Goal: Task Accomplishment & Management: Use online tool/utility

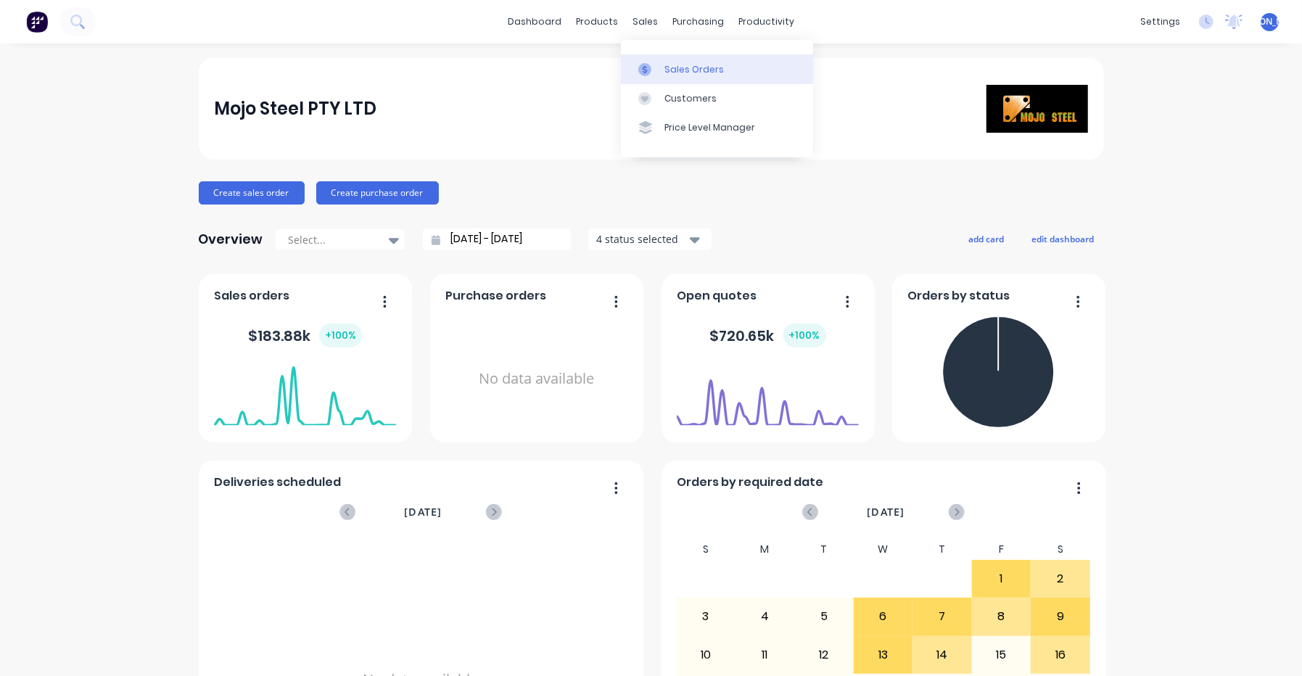
click at [675, 70] on div "Sales Orders" at bounding box center [694, 69] width 59 height 13
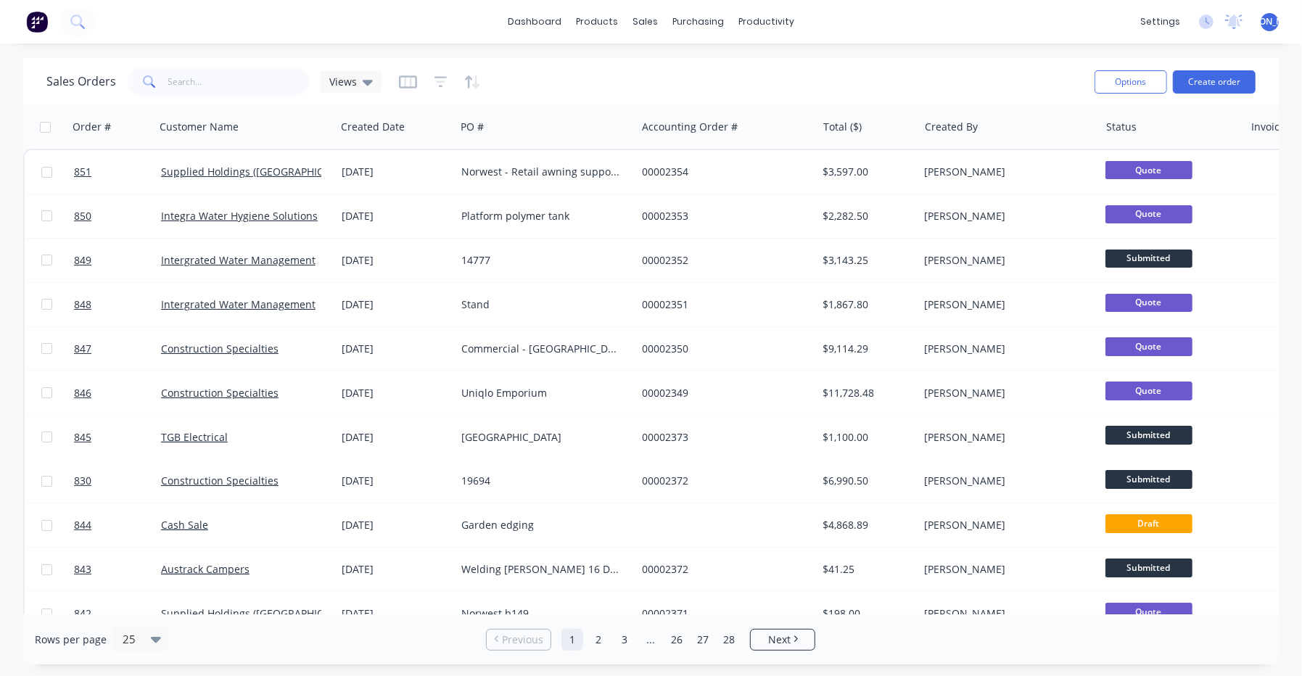
click at [155, 78] on span at bounding box center [148, 81] width 41 height 29
click at [165, 67] on span at bounding box center [148, 81] width 41 height 29
click at [184, 78] on input "text" at bounding box center [238, 81] width 141 height 29
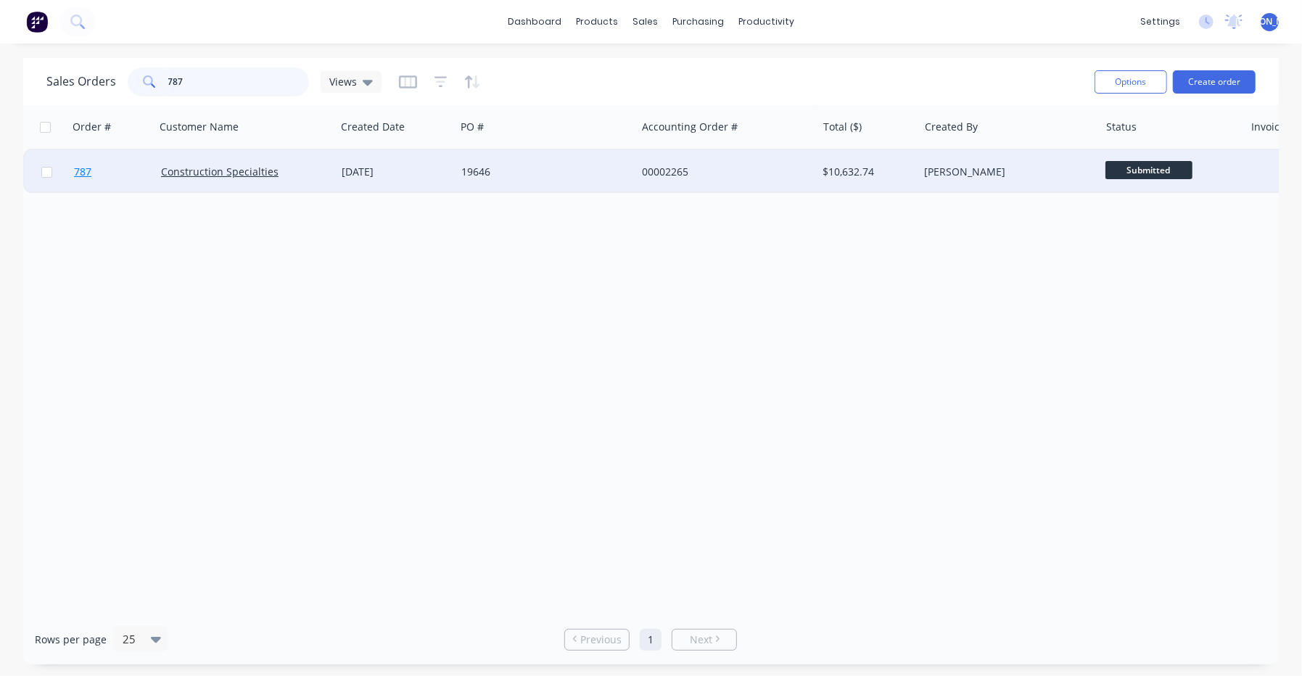
type input "787"
click at [86, 166] on span "787" at bounding box center [82, 172] width 17 height 15
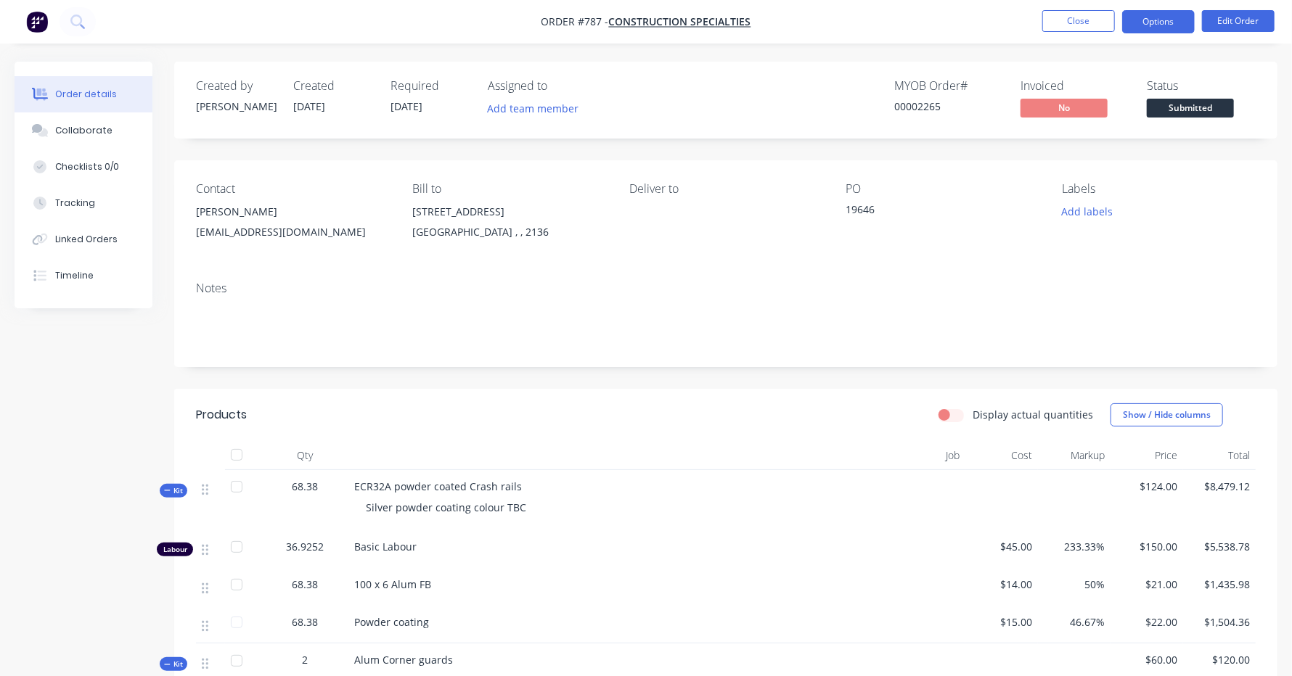
click at [1175, 25] on button "Options" at bounding box center [1158, 21] width 73 height 23
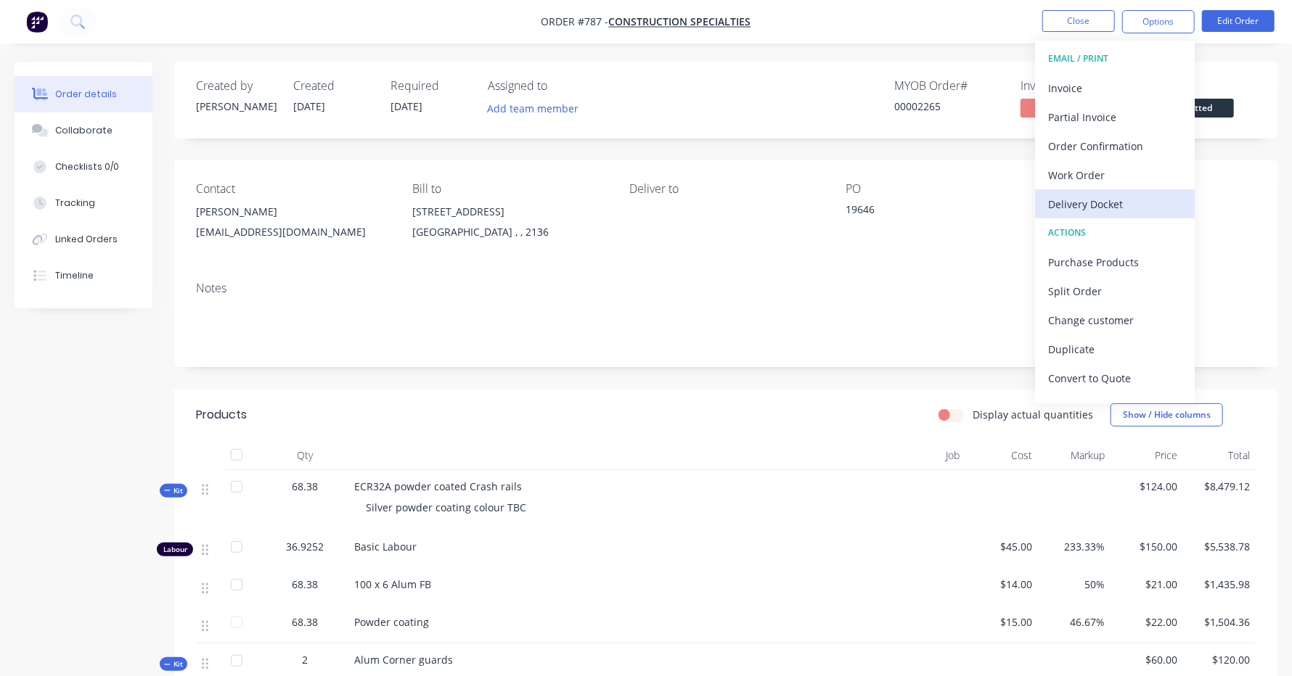
click at [1110, 197] on div "Delivery Docket" at bounding box center [1115, 204] width 134 height 21
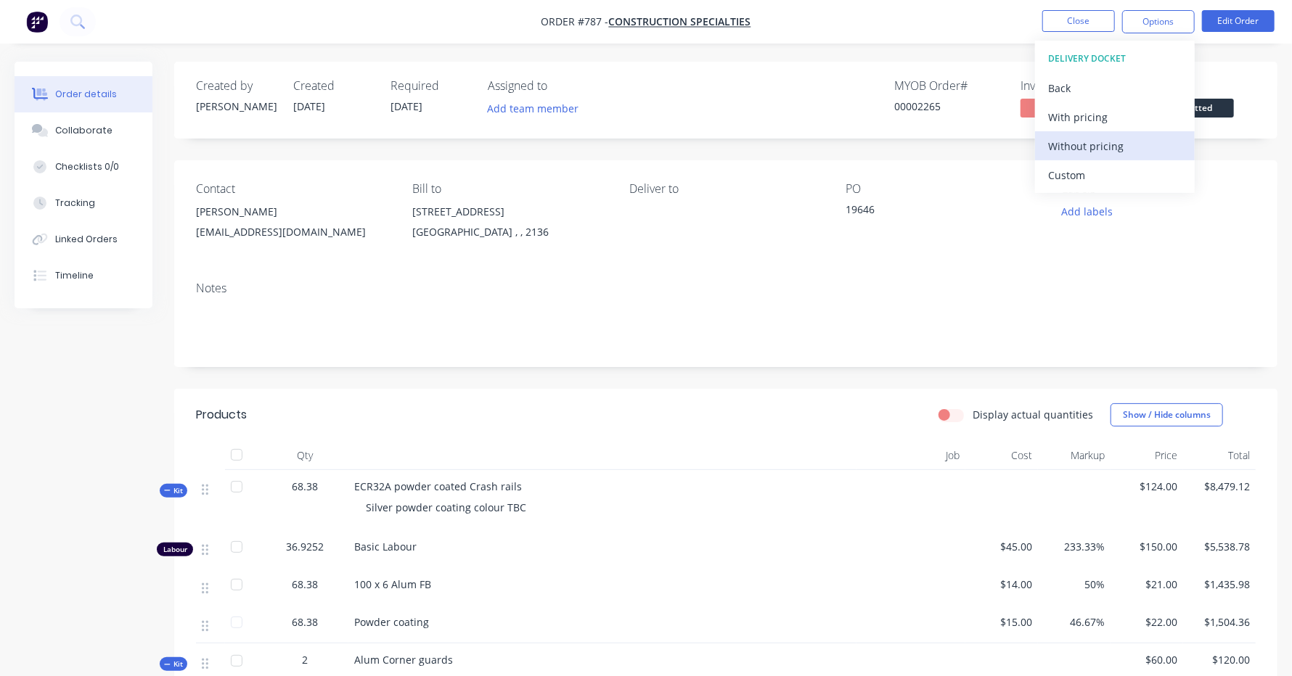
click at [1077, 139] on div "Without pricing" at bounding box center [1115, 146] width 134 height 21
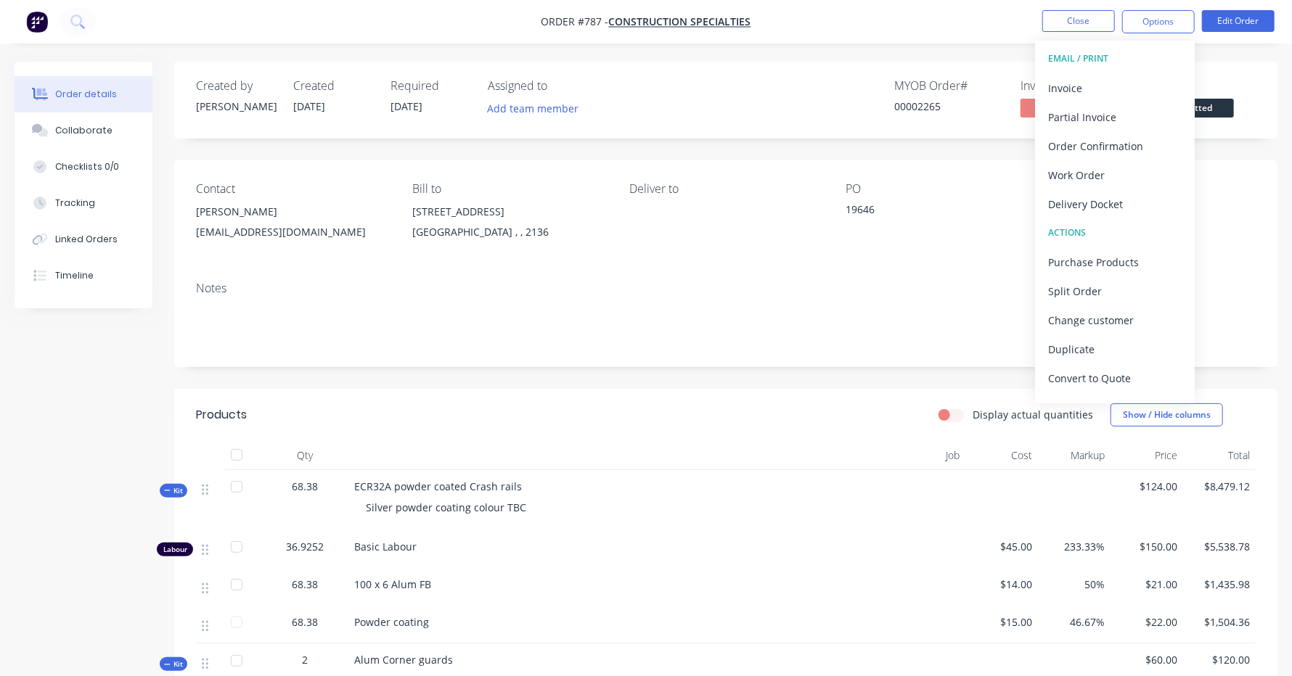
click at [1263, 89] on div "Created by [PERSON_NAME] Created [DATE] Required [DATE] Assigned to Add team me…" at bounding box center [725, 100] width 1103 height 77
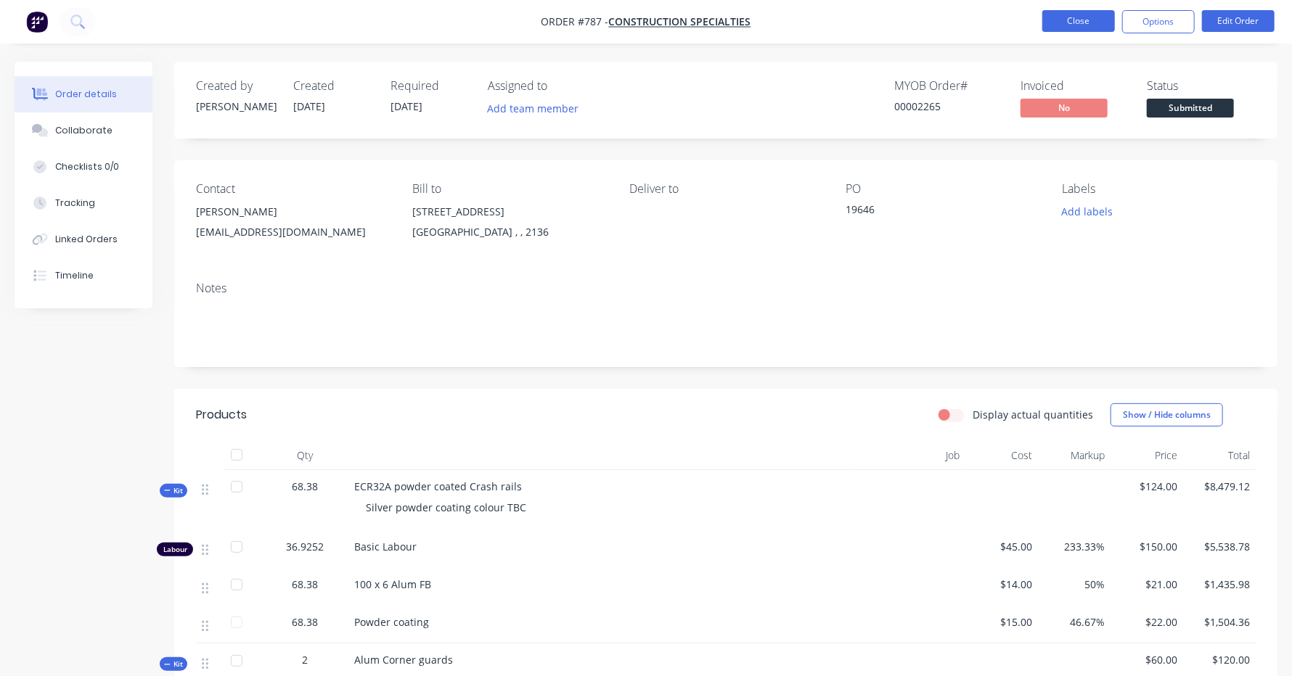
click at [1056, 19] on button "Close" at bounding box center [1078, 21] width 73 height 22
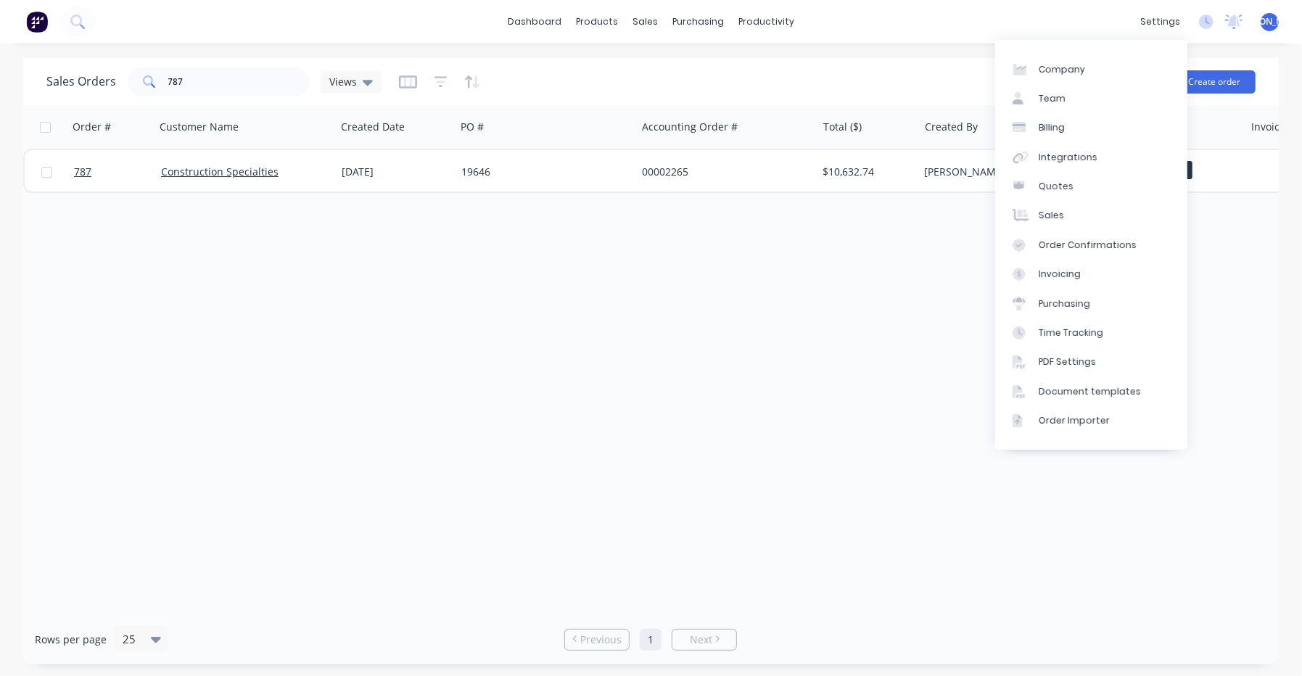
click at [589, 418] on div "Order # Customer Name Created Date PO # Accounting Order # Total ($) Created By…" at bounding box center [651, 359] width 1256 height 509
